Goal: Task Accomplishment & Management: Complete application form

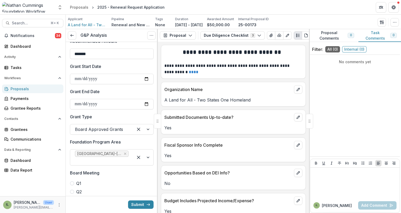
scroll to position [53, 0]
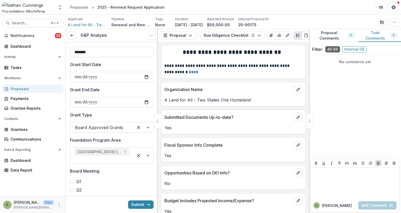
drag, startPoint x: 141, startPoint y: 203, endPoint x: 144, endPoint y: 197, distance: 6.4
click at [141, 203] on button "Submit" at bounding box center [140, 205] width 25 height 8
click at [134, 205] on button "Submit" at bounding box center [140, 205] width 25 height 8
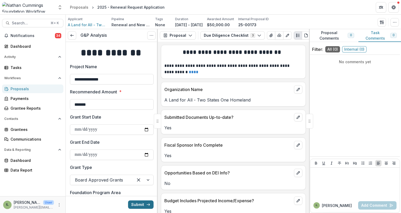
click at [132, 205] on button "Submit" at bounding box center [140, 205] width 25 height 8
click at [139, 203] on button "Submit" at bounding box center [140, 205] width 25 height 8
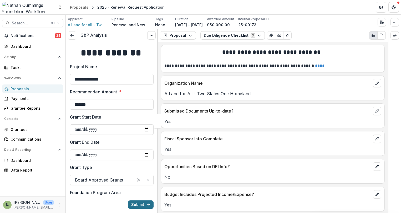
click at [149, 205] on polyline "submit" at bounding box center [149, 205] width 1 height 2
click at [32, 47] on div "Dashboard" at bounding box center [35, 47] width 49 height 6
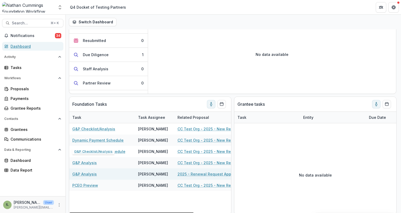
scroll to position [55, 0]
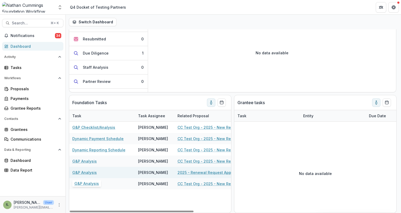
click at [84, 171] on link "G&P Analysis" at bounding box center [84, 173] width 24 height 6
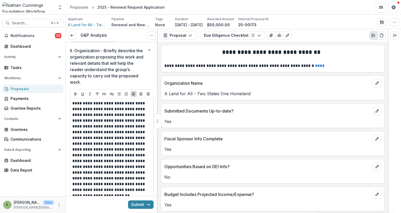
scroll to position [2323, 0]
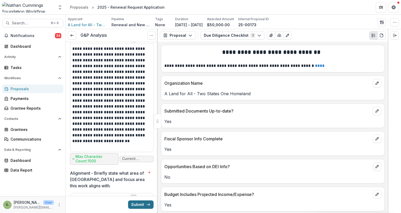
click at [135, 205] on button "Submit" at bounding box center [140, 205] width 25 height 8
click at [137, 204] on button "Submit" at bounding box center [140, 205] width 25 height 8
drag, startPoint x: 137, startPoint y: 204, endPoint x: 54, endPoint y: 158, distance: 94.9
click at [136, 204] on button "Submit" at bounding box center [140, 205] width 25 height 8
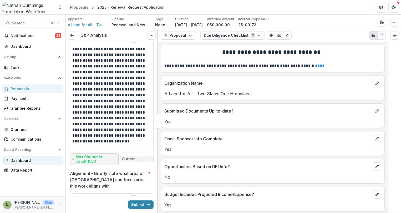
click at [136, 204] on button "Submit" at bounding box center [140, 205] width 25 height 8
click at [25, 101] on div "Payments" at bounding box center [35, 99] width 49 height 6
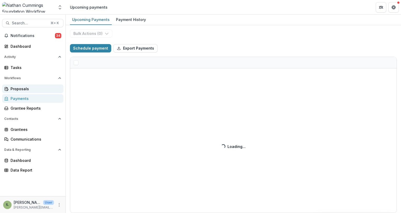
click at [29, 87] on div "Proposals" at bounding box center [35, 89] width 49 height 6
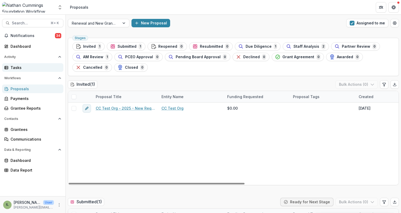
click at [19, 65] on div "Tasks" at bounding box center [35, 68] width 49 height 6
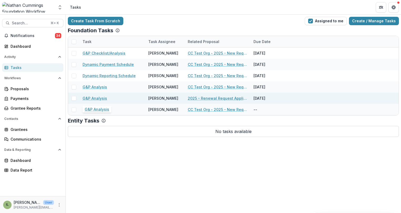
click at [101, 99] on link "G&P Analysis" at bounding box center [95, 99] width 24 height 6
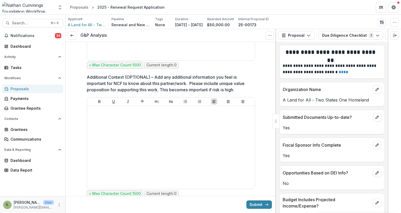
scroll to position [3541, 0]
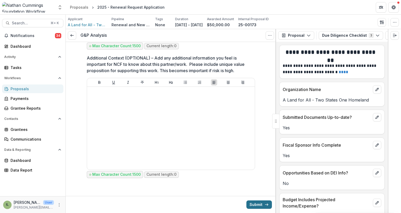
click at [256, 206] on button "Submit" at bounding box center [258, 205] width 25 height 8
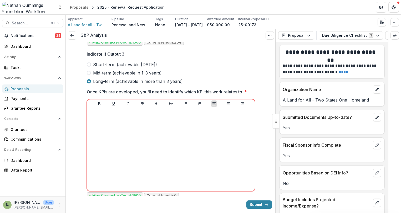
scroll to position [3389, 0]
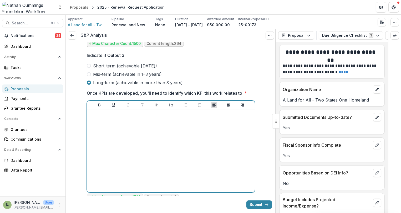
click at [213, 156] on div at bounding box center [170, 151] width 163 height 79
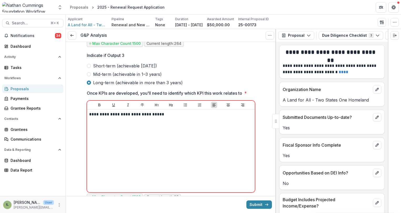
drag, startPoint x: 263, startPoint y: 206, endPoint x: 256, endPoint y: 191, distance: 16.9
click at [264, 206] on icon "submit" at bounding box center [266, 205] width 4 height 4
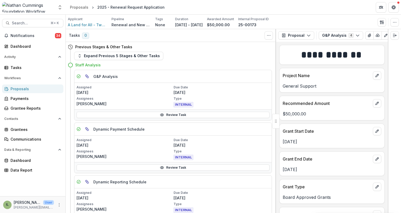
click at [70, 66] on icon at bounding box center [70, 65] width 5 height 5
